Goal: Information Seeking & Learning: Learn about a topic

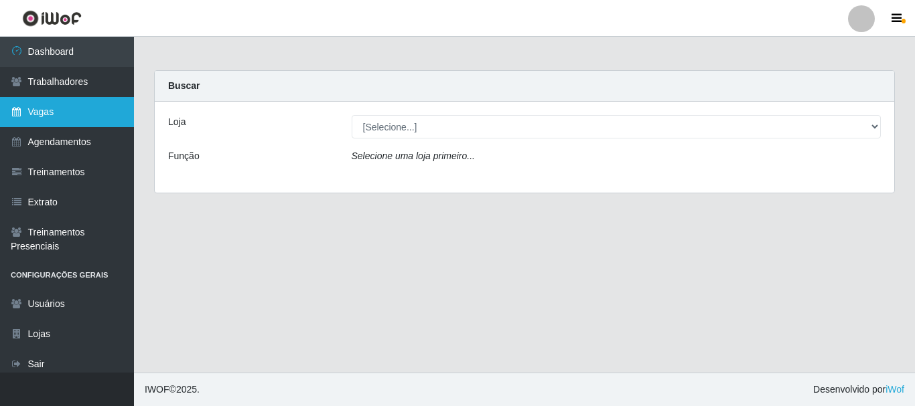
click at [50, 121] on link "Vagas" at bounding box center [67, 112] width 134 height 30
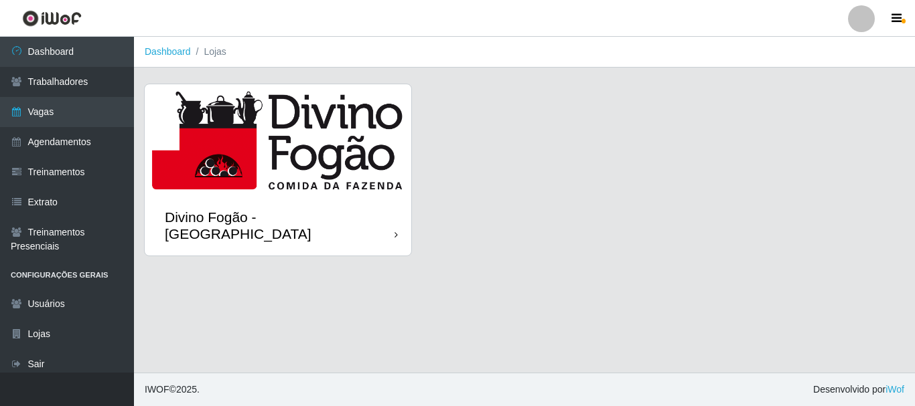
click at [314, 150] on img at bounding box center [278, 139] width 267 height 111
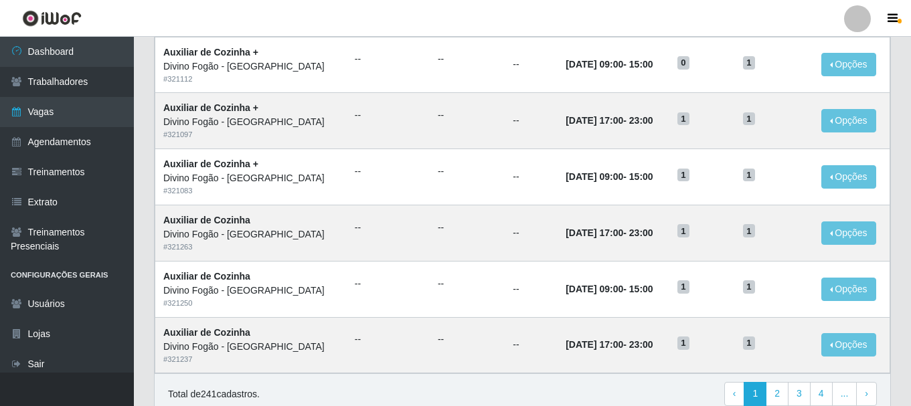
scroll to position [729, 0]
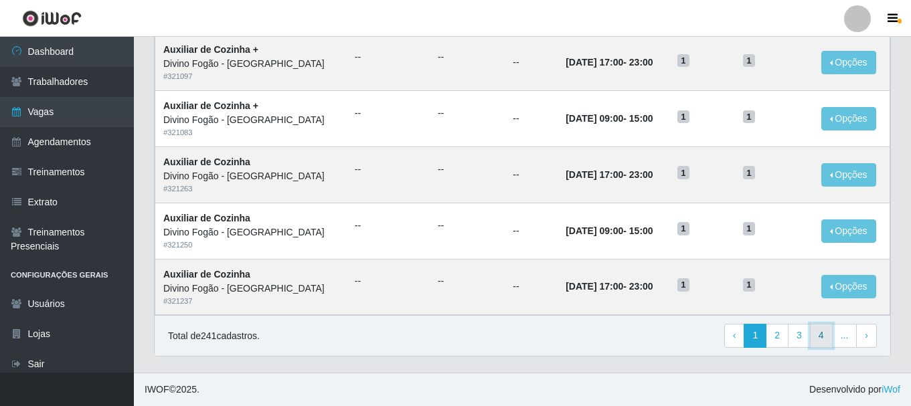
click at [829, 343] on link "4" at bounding box center [821, 336] width 23 height 24
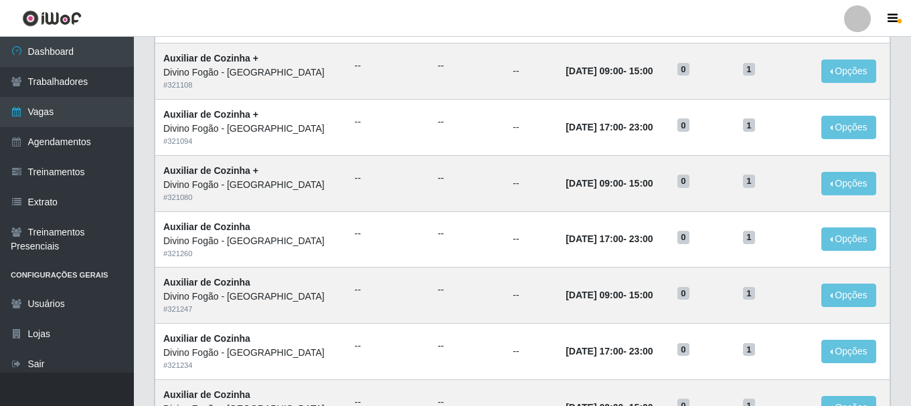
scroll to position [729, 0]
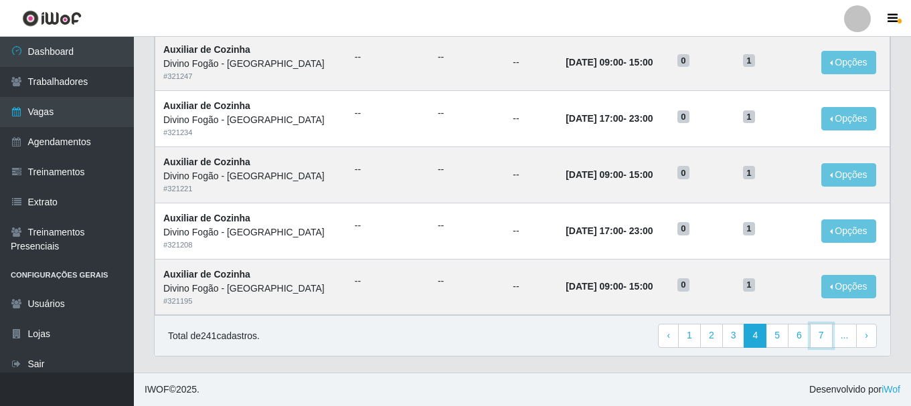
click at [829, 343] on link "7" at bounding box center [821, 336] width 23 height 24
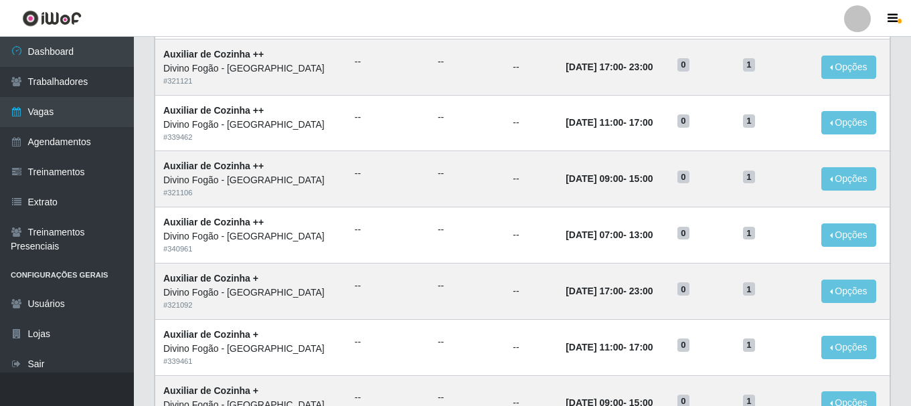
scroll to position [729, 0]
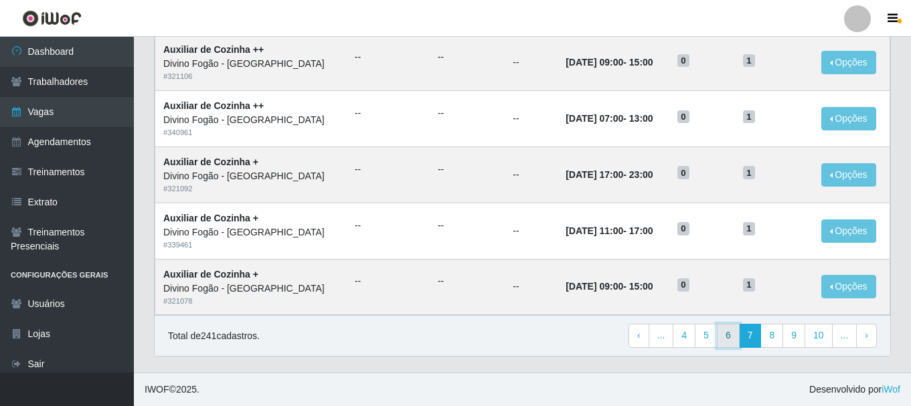
click at [731, 340] on link "6" at bounding box center [728, 336] width 23 height 24
click at [729, 344] on link "5" at bounding box center [734, 336] width 23 height 24
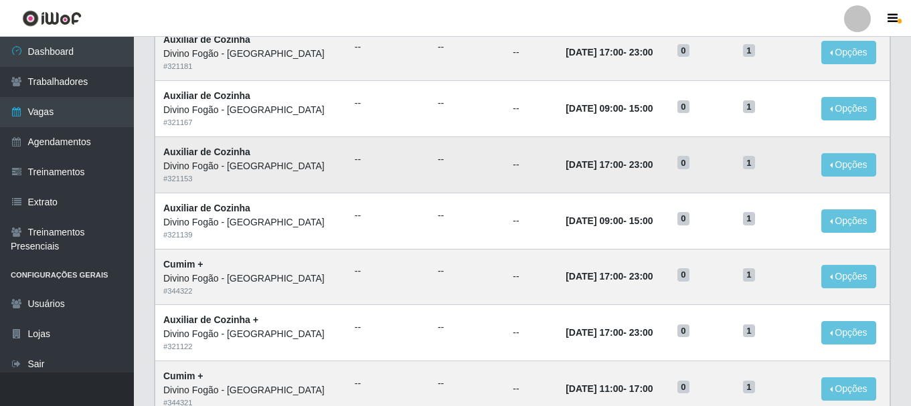
scroll to position [134, 0]
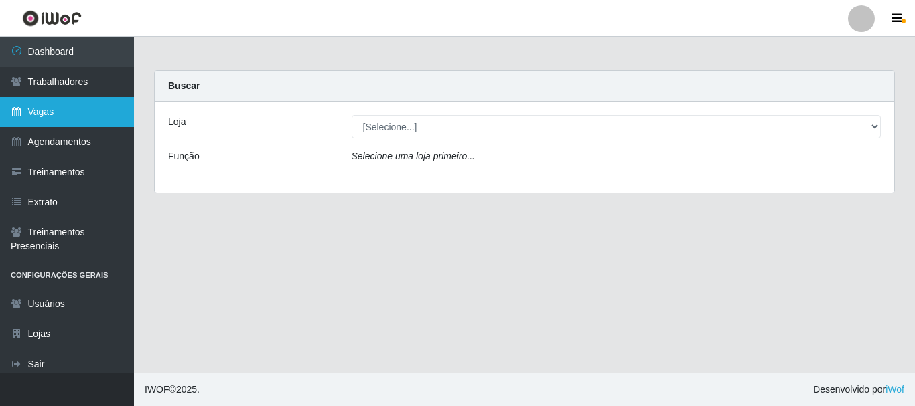
click at [66, 121] on link "Vagas" at bounding box center [67, 112] width 134 height 30
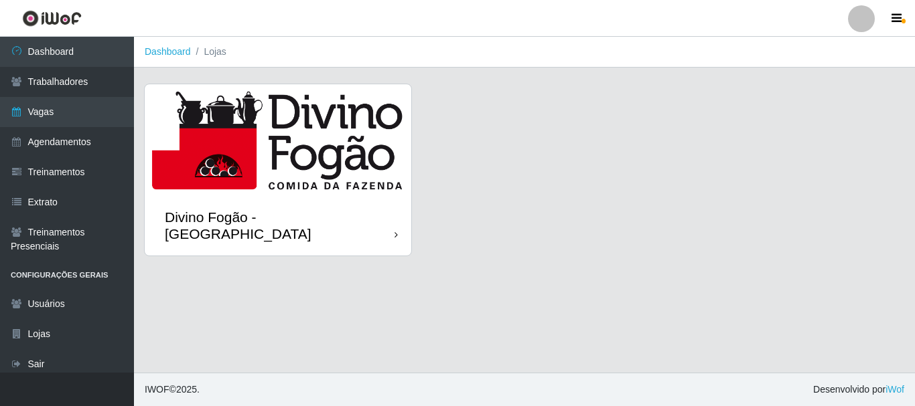
click at [339, 198] on div "Divino Fogão - [GEOGRAPHIC_DATA]" at bounding box center [278, 226] width 267 height 60
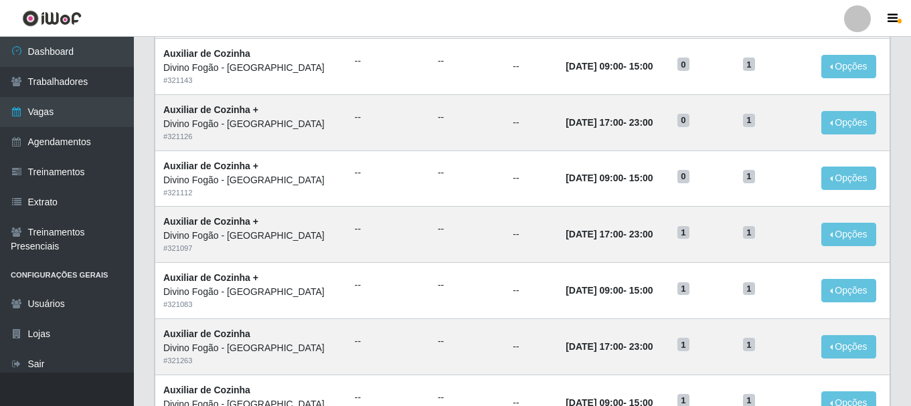
scroll to position [729, 0]
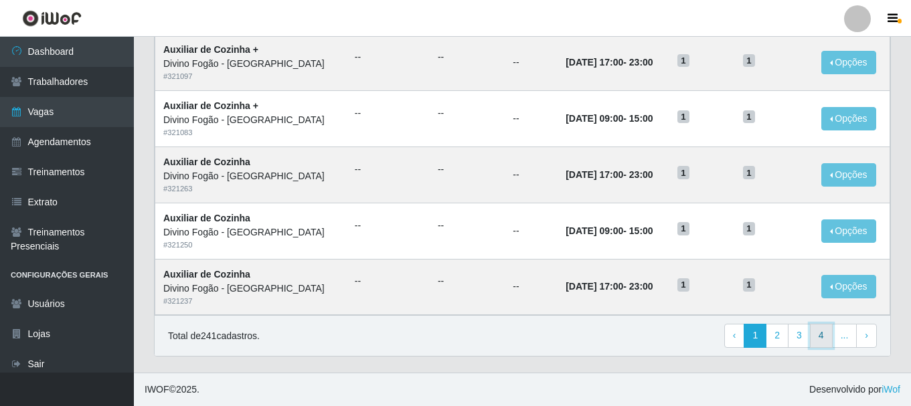
click at [824, 337] on link "4" at bounding box center [821, 336] width 23 height 24
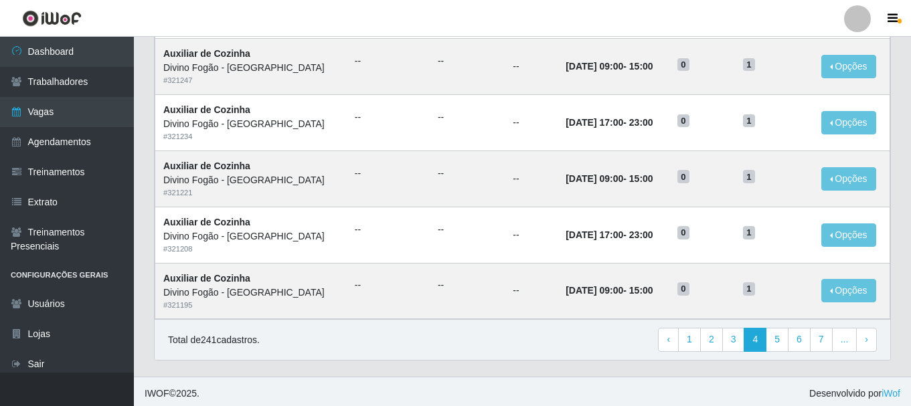
scroll to position [729, 0]
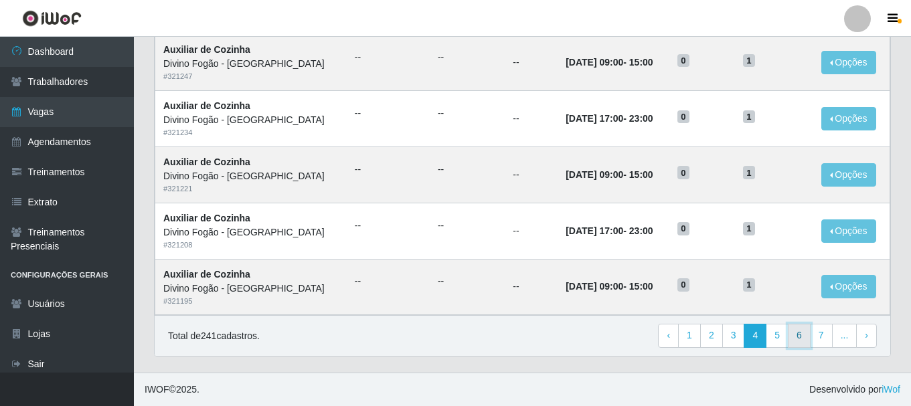
click at [802, 341] on link "6" at bounding box center [799, 336] width 23 height 24
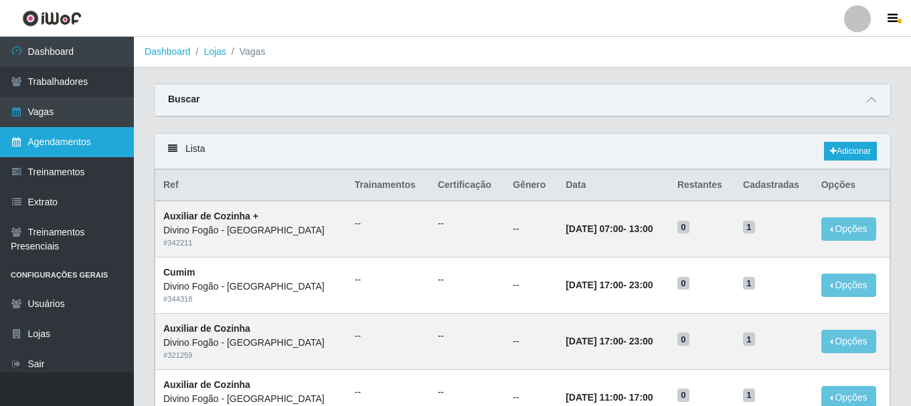
click at [102, 150] on link "Agendamentos" at bounding box center [67, 142] width 134 height 30
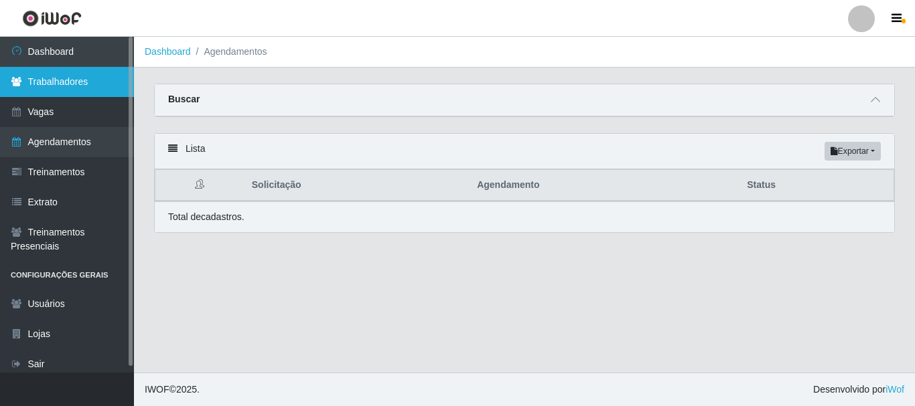
click at [87, 89] on link "Trabalhadores" at bounding box center [67, 82] width 134 height 30
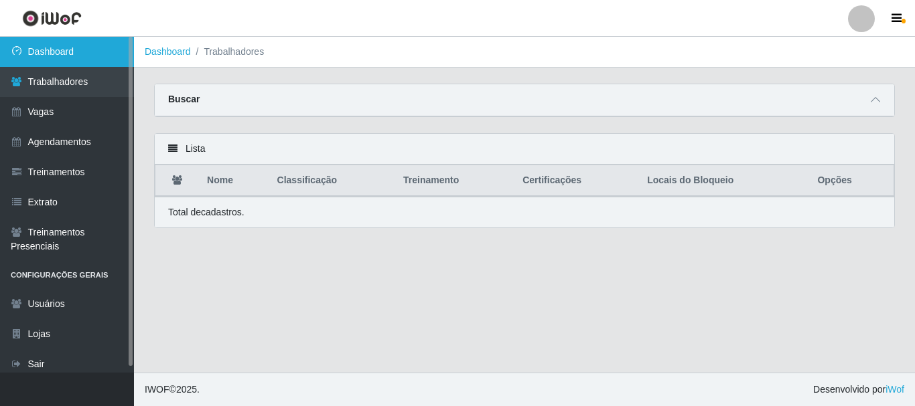
click at [65, 52] on link "Dashboard" at bounding box center [67, 52] width 134 height 30
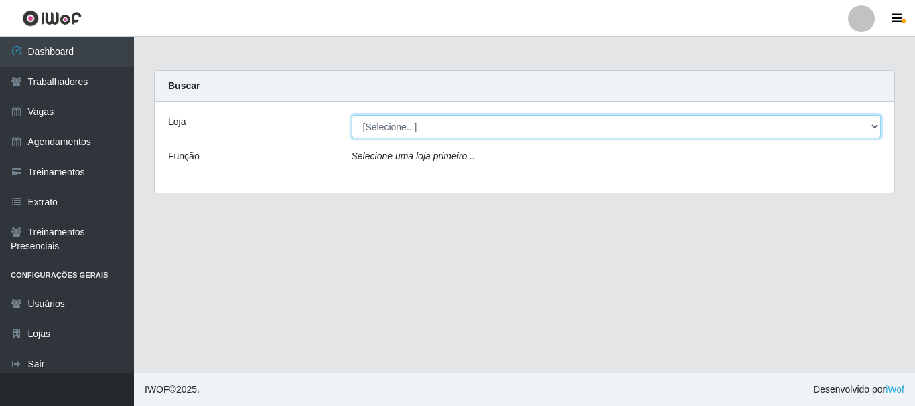
click at [503, 129] on select "[Selecione...] Divino Fogão - Campina Grande" at bounding box center [617, 126] width 530 height 23
select select "499"
click at [352, 115] on select "[Selecione...] Divino Fogão - Campina Grande" at bounding box center [617, 126] width 530 height 23
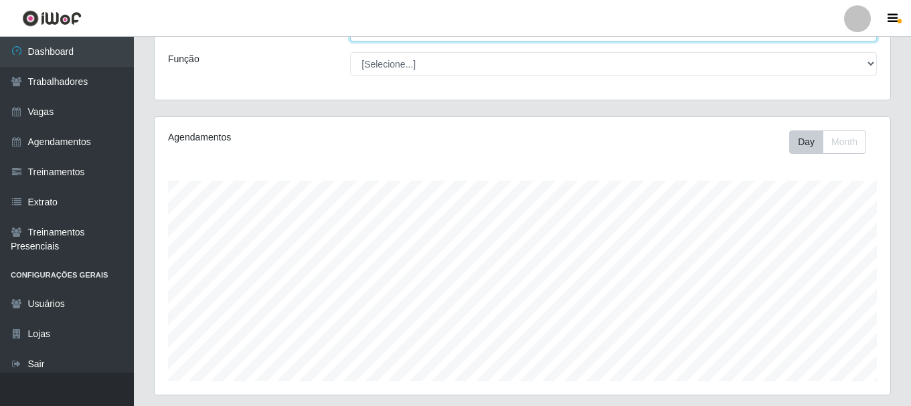
scroll to position [244, 0]
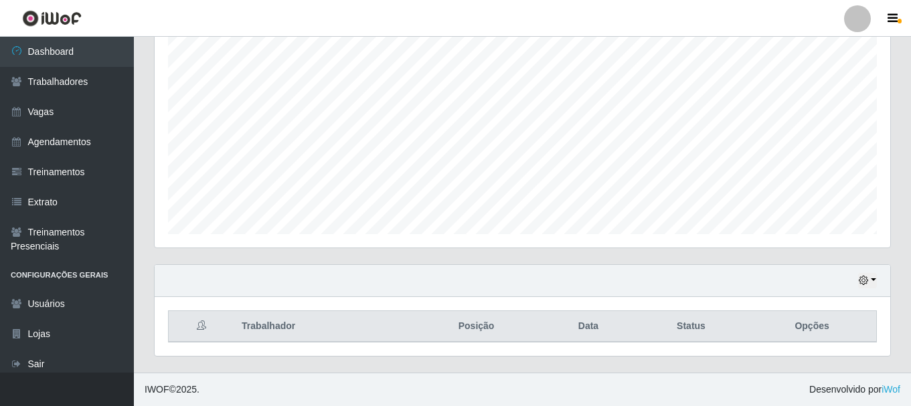
click at [878, 281] on div "Hoje 1 dia 3 dias 1 Semana Não encerrados" at bounding box center [523, 281] width 736 height 32
click at [872, 283] on button "button" at bounding box center [867, 280] width 19 height 15
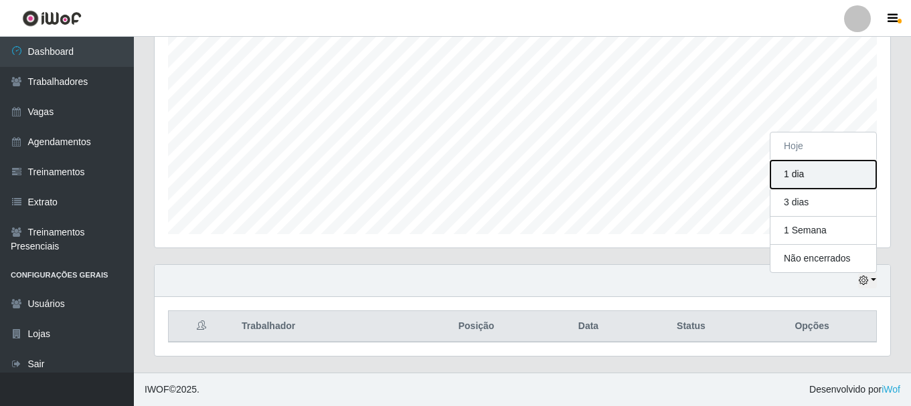
click at [816, 177] on button "1 dia" at bounding box center [824, 175] width 106 height 28
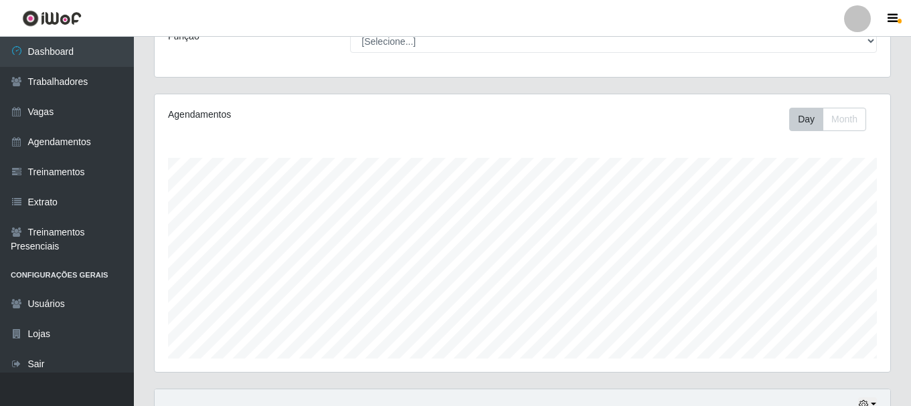
scroll to position [0, 0]
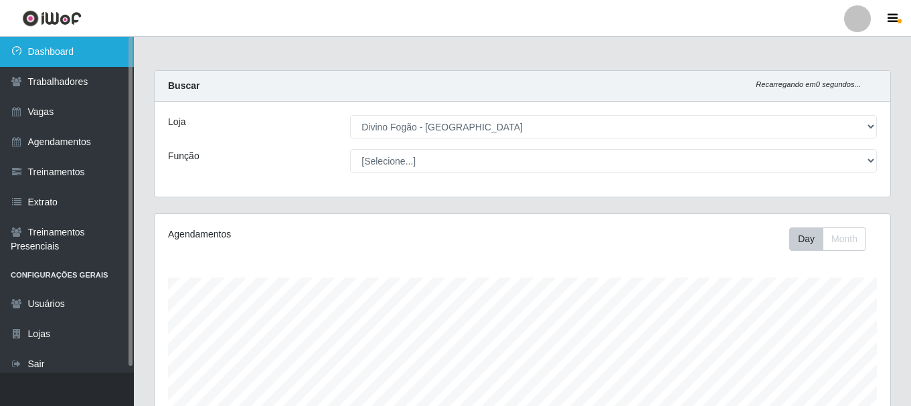
click at [43, 56] on link "Dashboard" at bounding box center [67, 52] width 134 height 30
click at [43, 53] on link "Dashboard" at bounding box center [67, 52] width 134 height 30
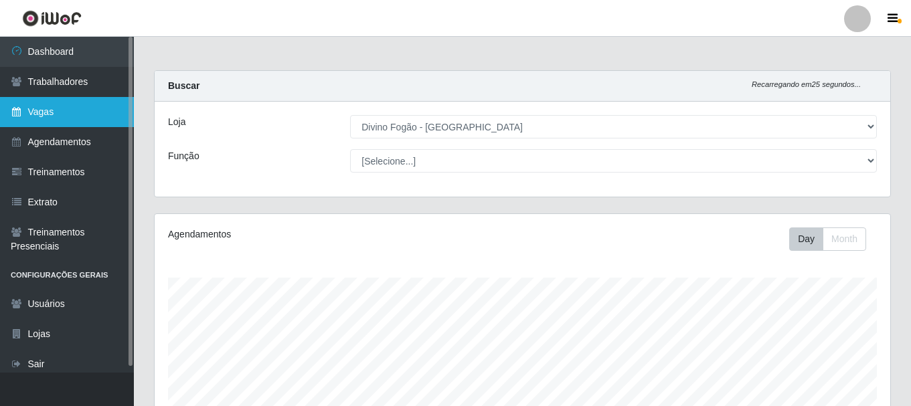
click at [64, 116] on link "Vagas" at bounding box center [67, 112] width 134 height 30
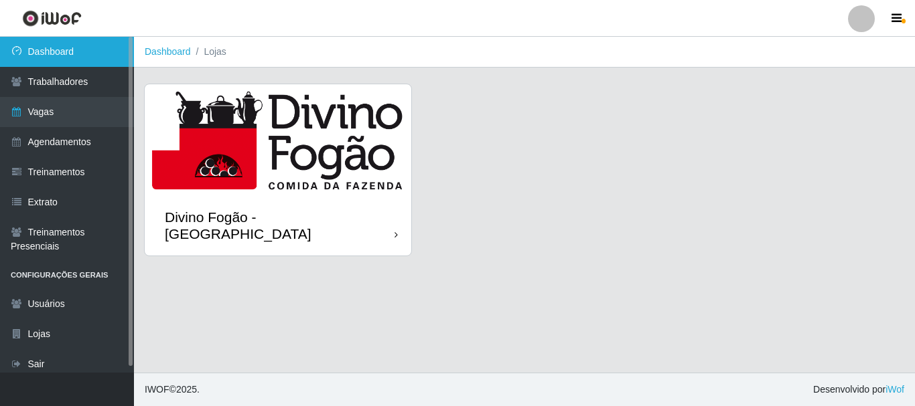
click at [60, 54] on link "Dashboard" at bounding box center [67, 52] width 134 height 30
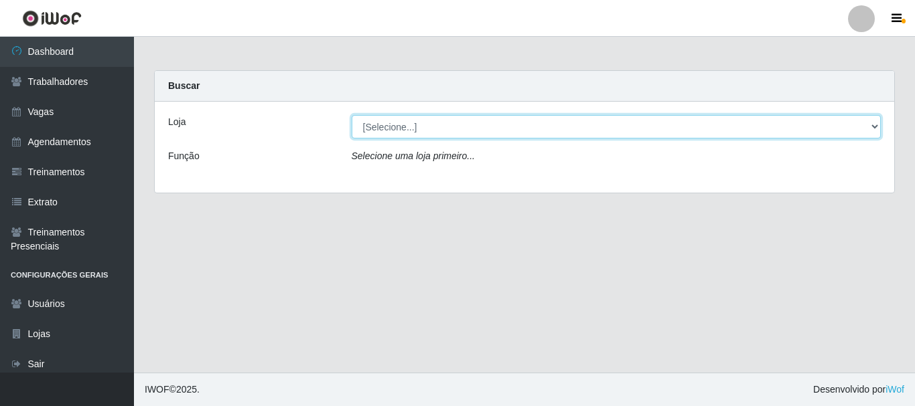
click at [440, 129] on select "[Selecione...] Divino Fogão - Campina Grande" at bounding box center [617, 126] width 530 height 23
select select "499"
click at [352, 115] on select "[Selecione...] Divino Fogão - Campina Grande" at bounding box center [617, 126] width 530 height 23
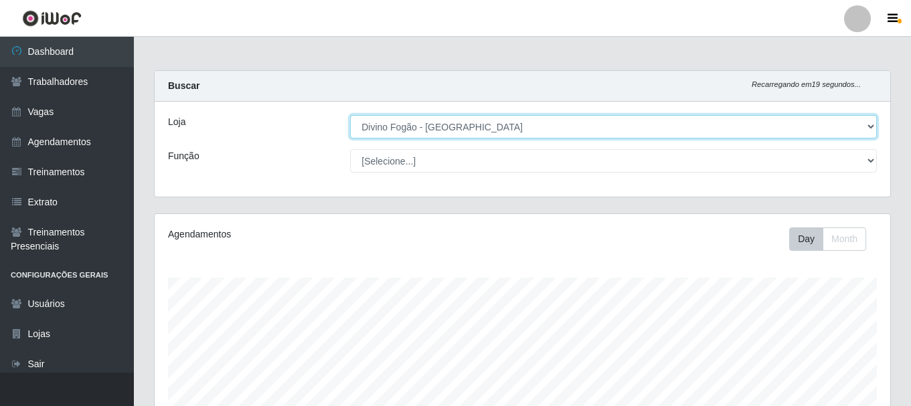
scroll to position [244, 0]
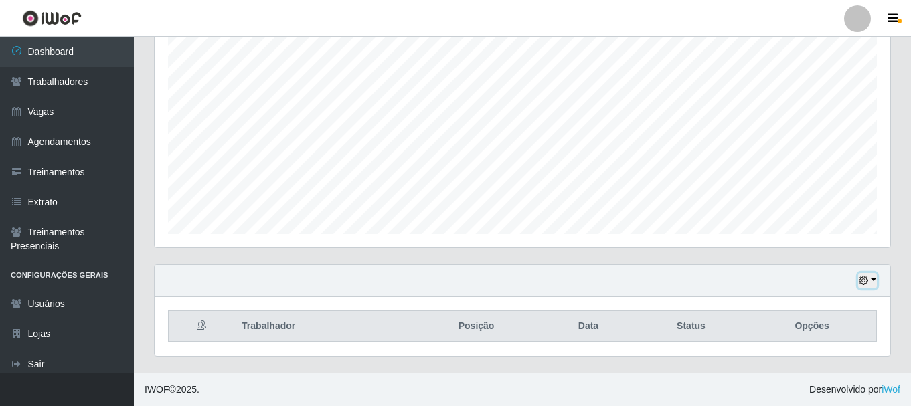
click at [873, 283] on button "button" at bounding box center [867, 280] width 19 height 15
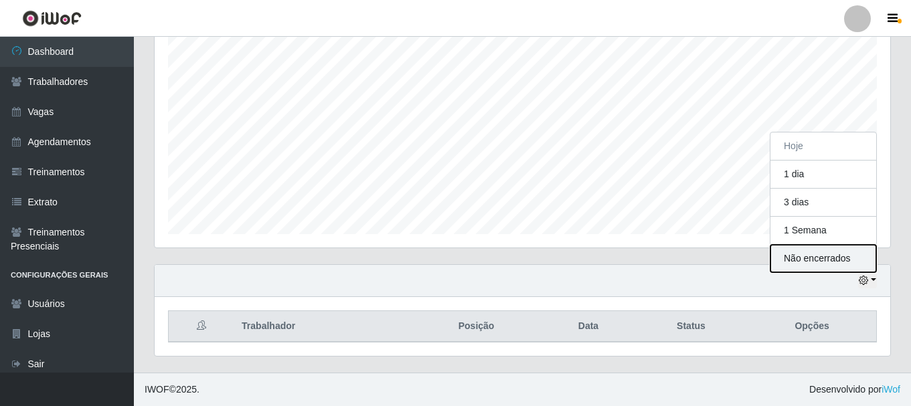
click at [822, 260] on button "Não encerrados" at bounding box center [824, 258] width 106 height 27
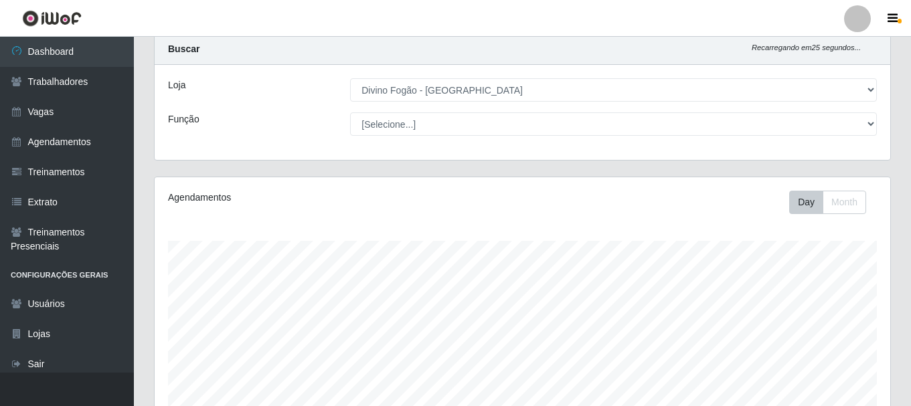
scroll to position [0, 0]
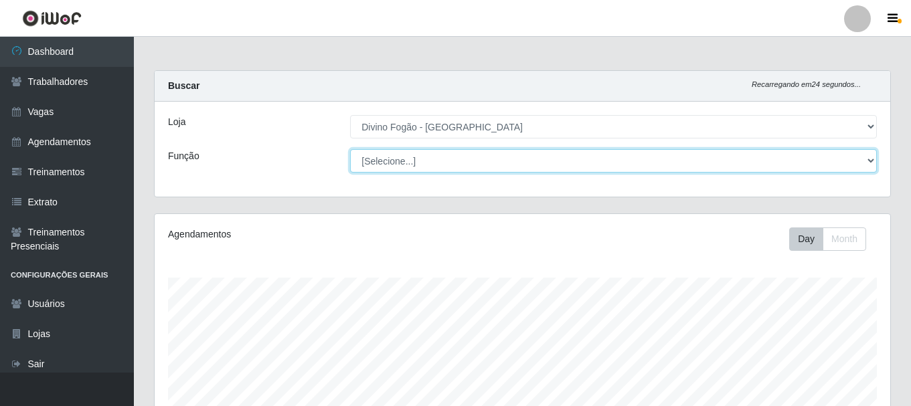
click at [392, 160] on select "[Selecione...] ASG ASG + ASG ++ Auxiliar de Cozinha Auxiliar de Cozinha + Auxil…" at bounding box center [613, 160] width 527 height 23
select select "9"
click at [350, 149] on select "[Selecione...] ASG ASG + ASG ++ Auxiliar de Cozinha Auxiliar de Cozinha + Auxil…" at bounding box center [613, 160] width 527 height 23
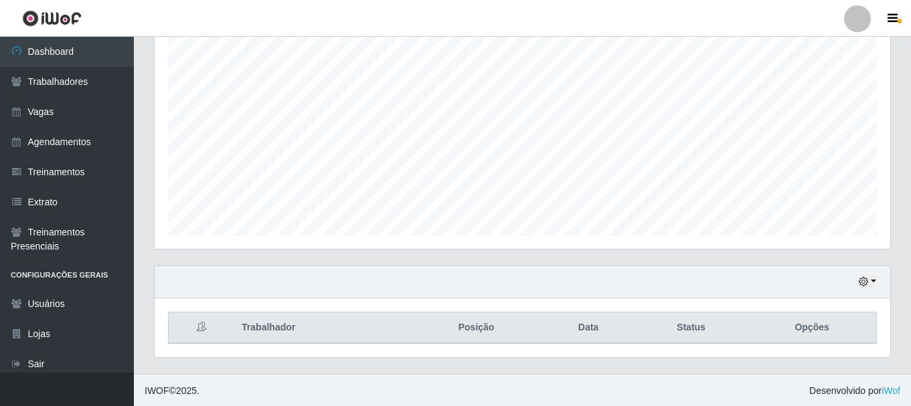
scroll to position [244, 0]
click at [874, 279] on button "button" at bounding box center [867, 280] width 19 height 15
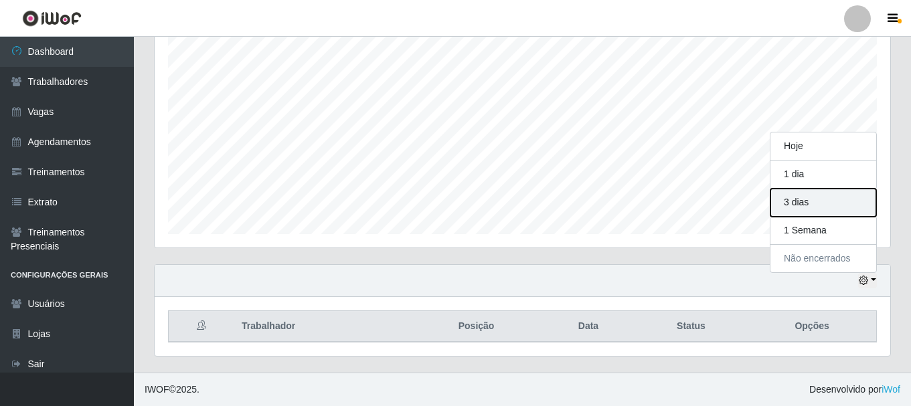
click at [813, 198] on button "3 dias" at bounding box center [824, 203] width 106 height 28
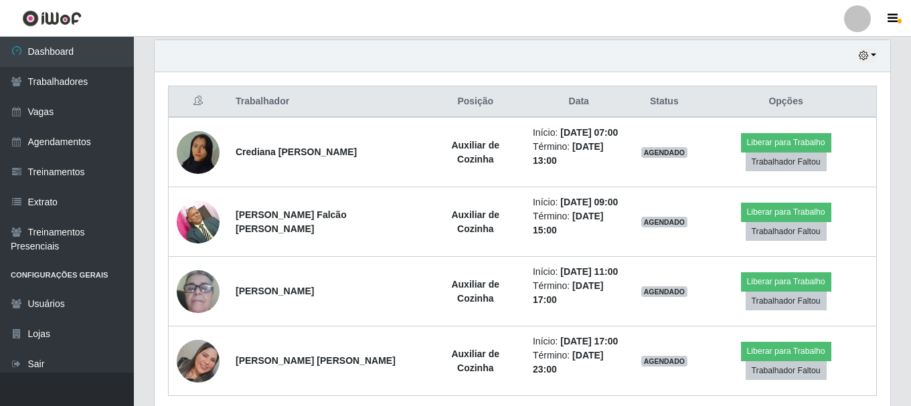
scroll to position [523, 0]
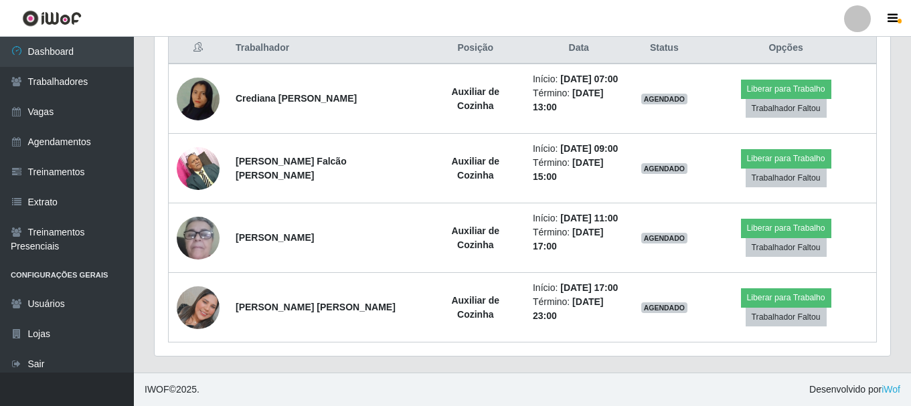
click at [581, 47] on th "Data" at bounding box center [579, 48] width 108 height 31
click at [571, 50] on th "Data" at bounding box center [579, 48] width 108 height 31
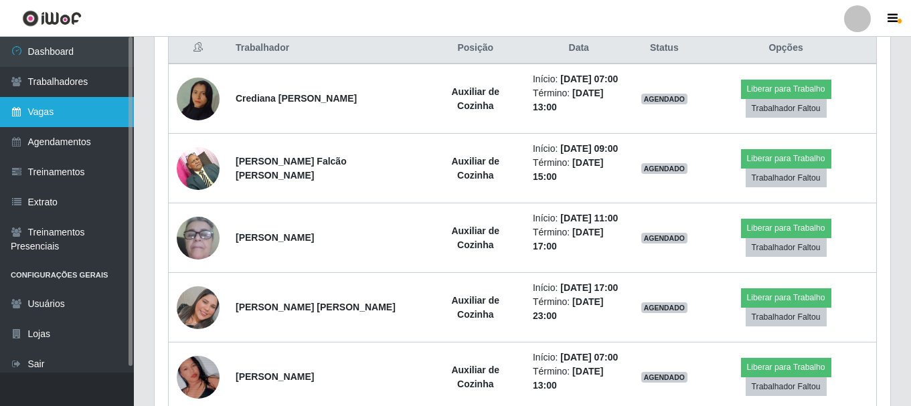
click at [57, 123] on link "Vagas" at bounding box center [67, 112] width 134 height 30
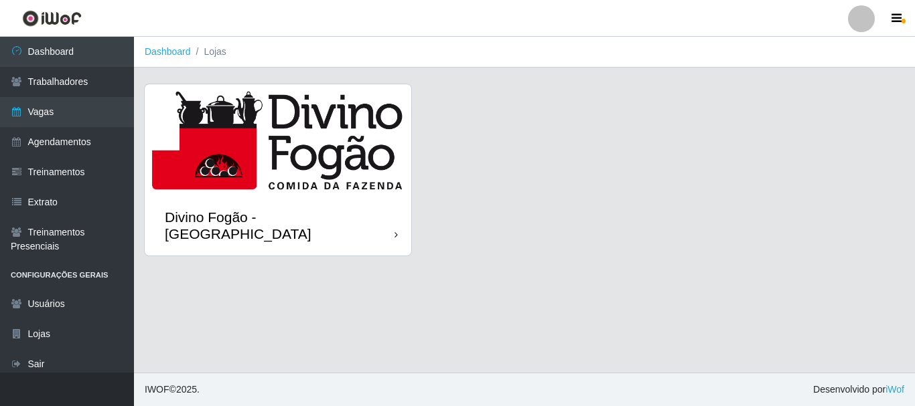
click at [153, 191] on img at bounding box center [278, 139] width 267 height 111
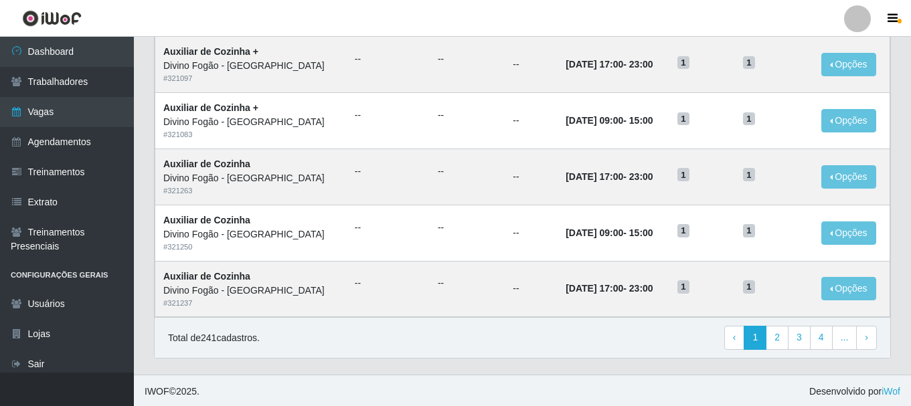
scroll to position [729, 0]
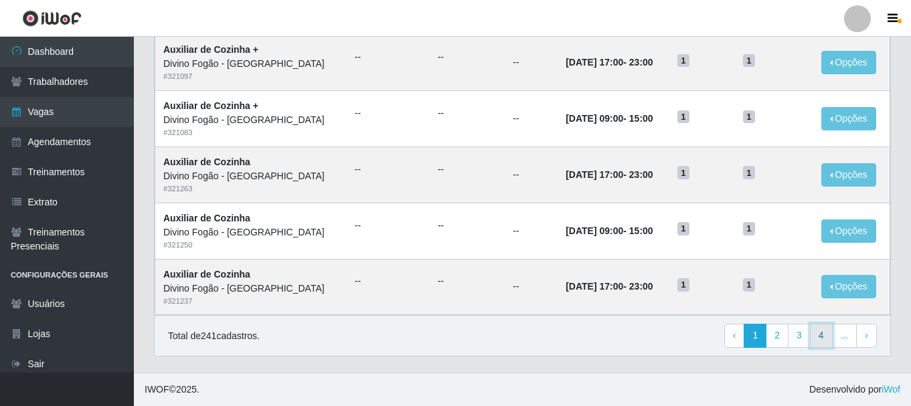
click at [829, 336] on link "4" at bounding box center [821, 336] width 23 height 24
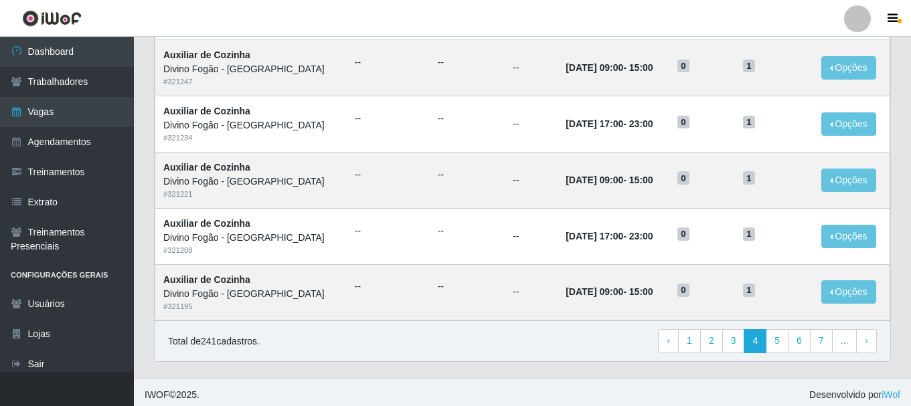
scroll to position [729, 0]
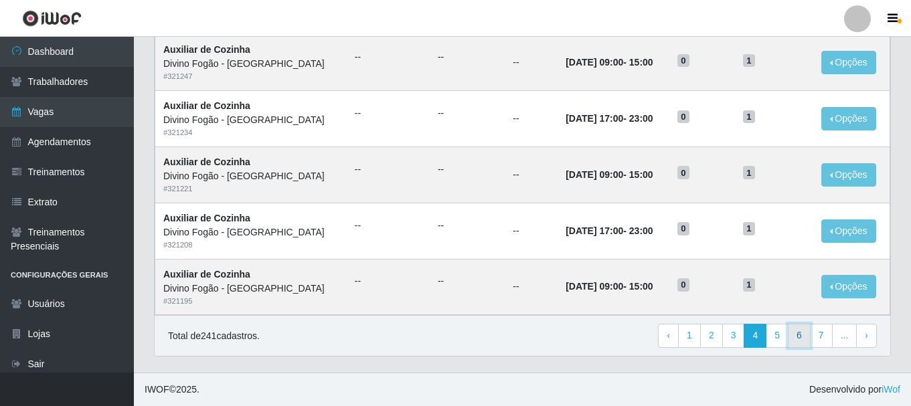
click at [803, 336] on link "6" at bounding box center [799, 336] width 23 height 24
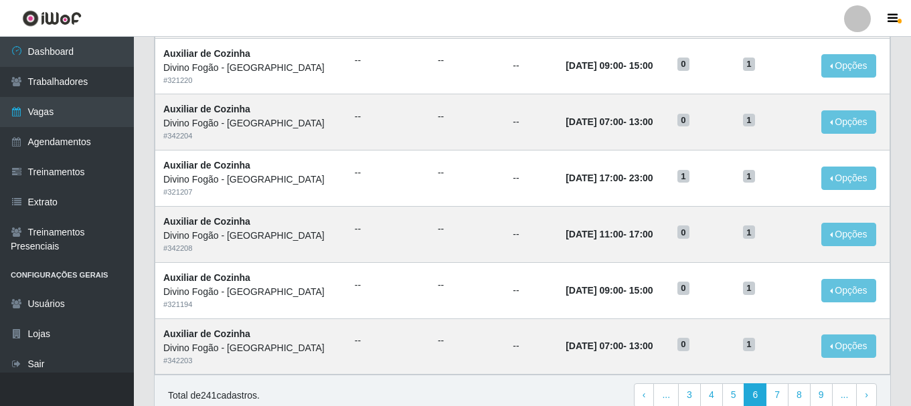
scroll to position [670, 0]
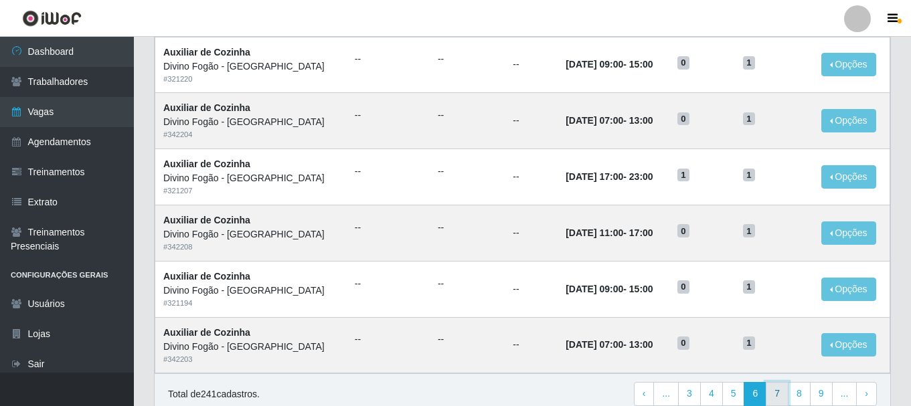
click at [769, 387] on link "7" at bounding box center [777, 394] width 23 height 24
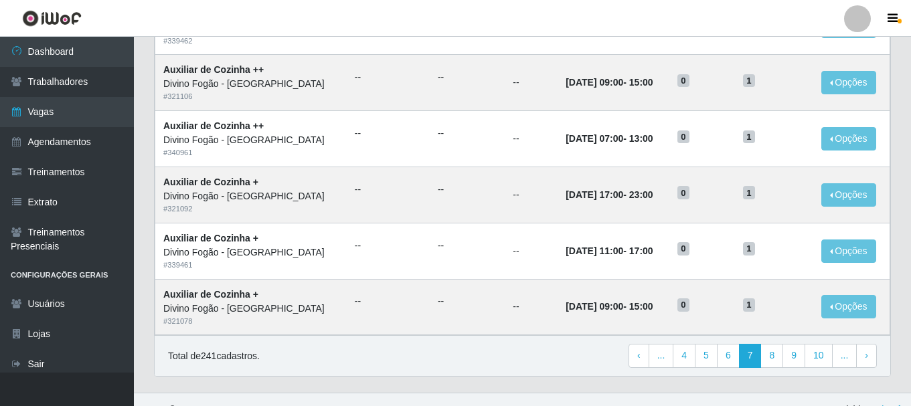
scroll to position [729, 0]
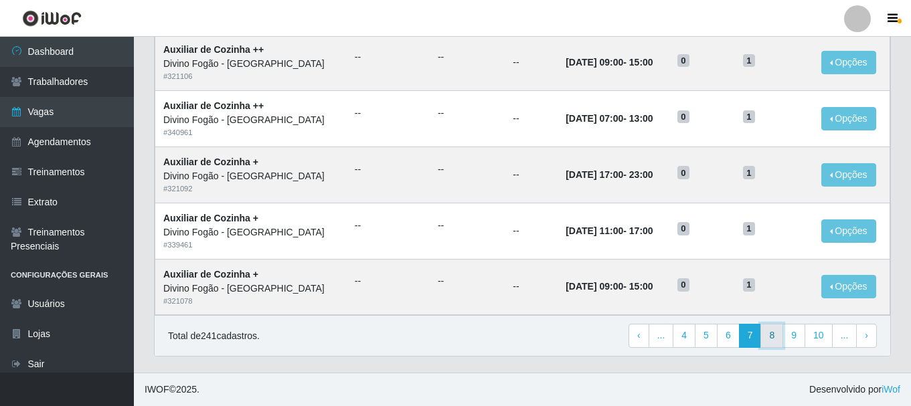
click at [769, 336] on link "8" at bounding box center [772, 336] width 23 height 24
click at [726, 336] on link "7" at bounding box center [723, 336] width 23 height 24
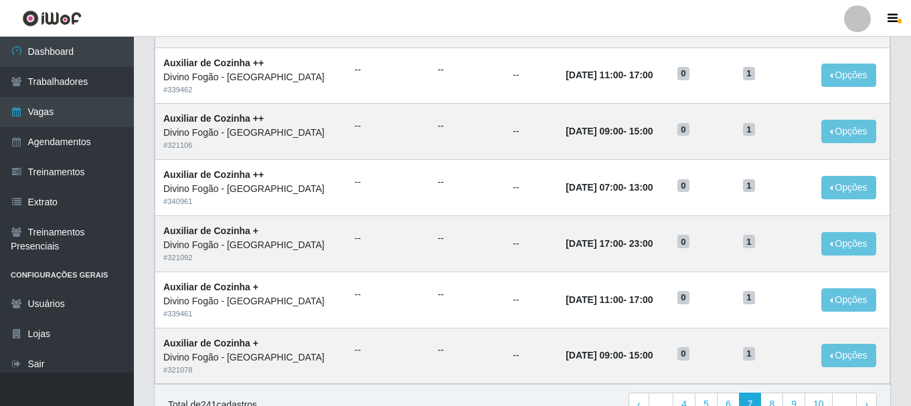
scroll to position [729, 0]
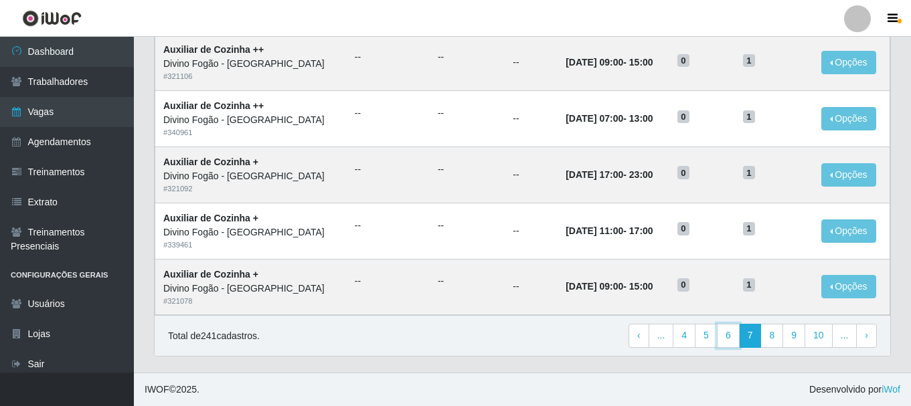
click at [726, 336] on link "6" at bounding box center [728, 336] width 23 height 24
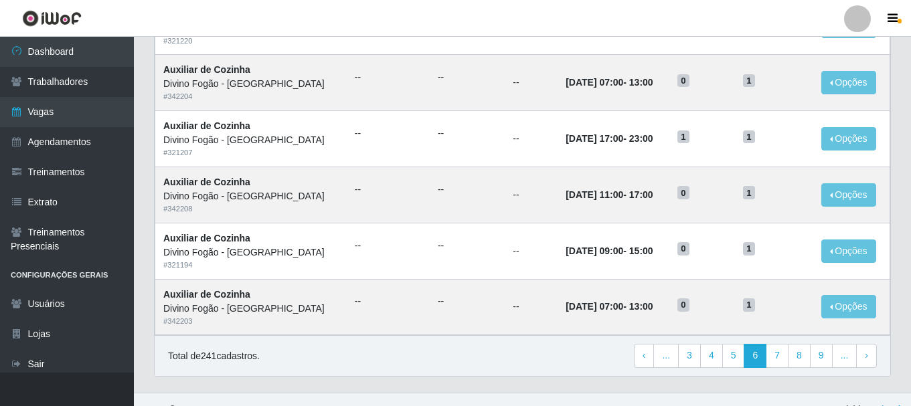
scroll to position [729, 0]
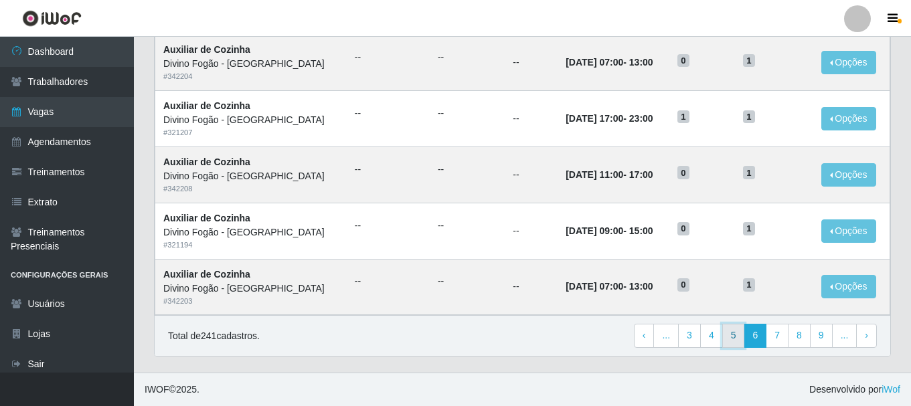
click at [739, 335] on link "5" at bounding box center [734, 336] width 23 height 24
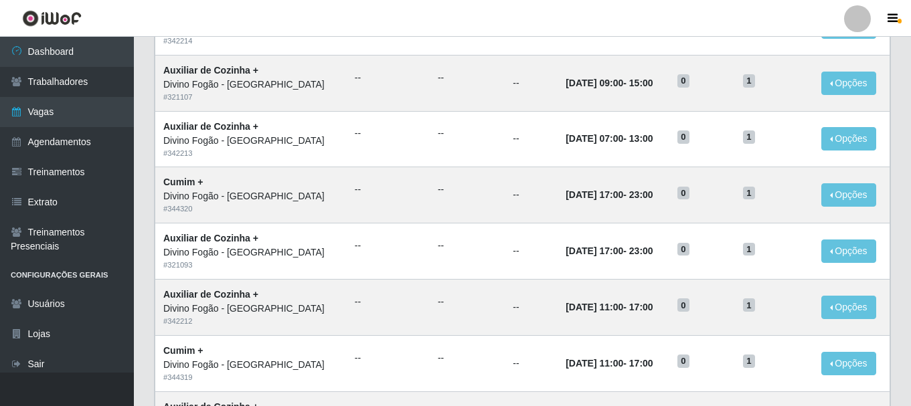
scroll to position [729, 0]
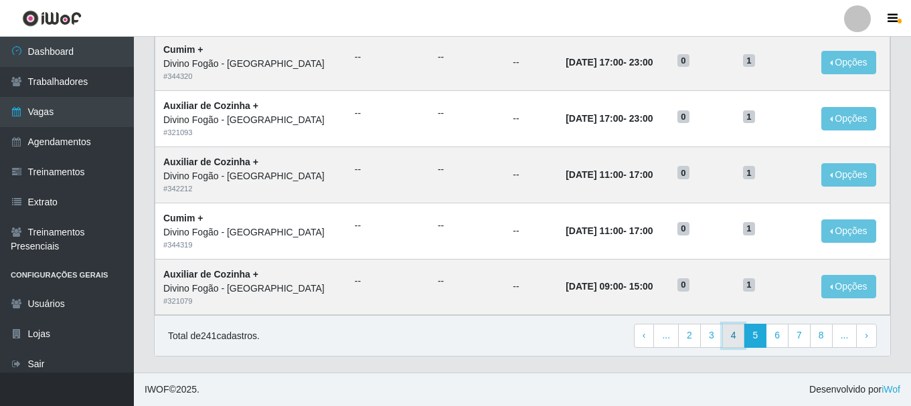
drag, startPoint x: 0, startPoint y: 0, endPoint x: 739, endPoint y: 335, distance: 811.5
click at [739, 335] on link "4" at bounding box center [734, 336] width 23 height 24
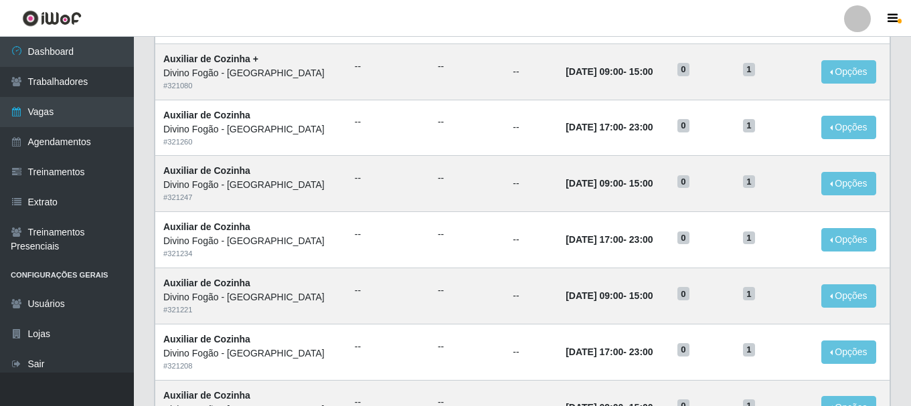
scroll to position [729, 0]
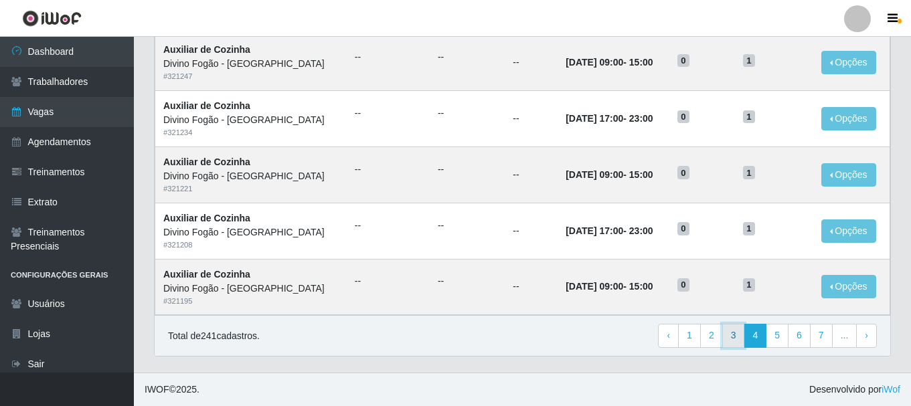
drag, startPoint x: 0, startPoint y: 0, endPoint x: 739, endPoint y: 335, distance: 811.5
click at [739, 335] on link "3" at bounding box center [734, 336] width 23 height 24
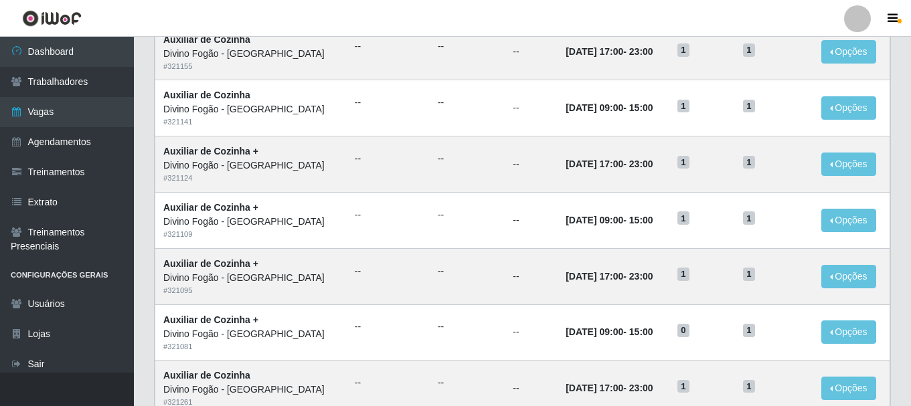
scroll to position [729, 0]
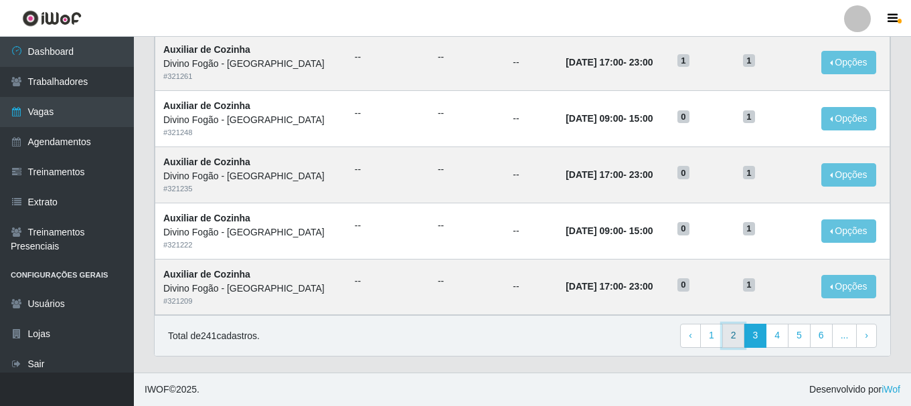
click at [728, 333] on link "2" at bounding box center [734, 336] width 23 height 24
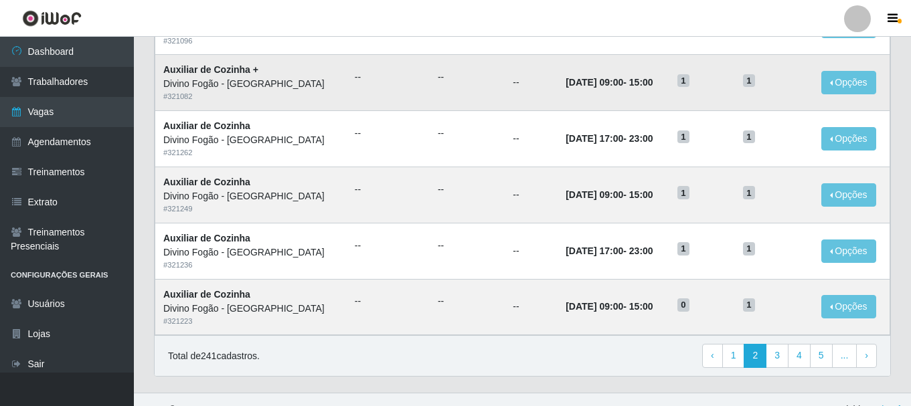
scroll to position [729, 0]
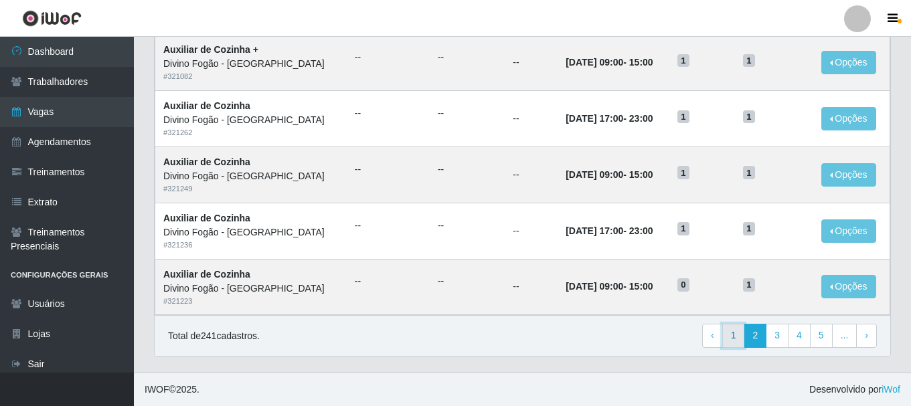
click at [728, 329] on link "1" at bounding box center [734, 336] width 23 height 24
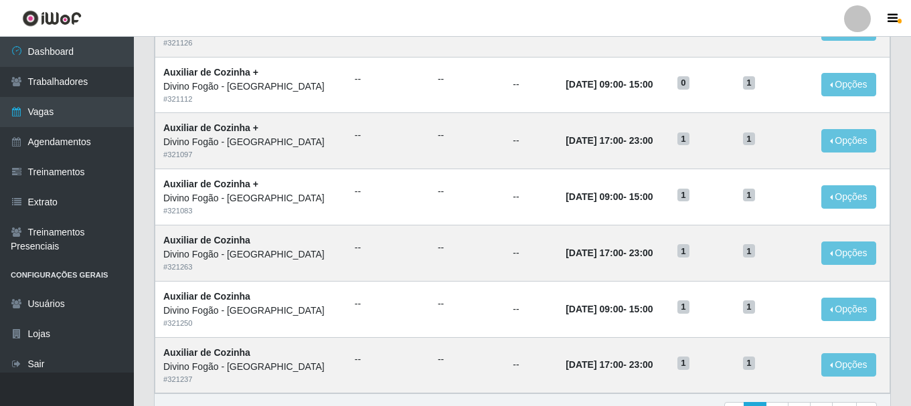
scroll to position [729, 0]
